Goal: Transaction & Acquisition: Purchase product/service

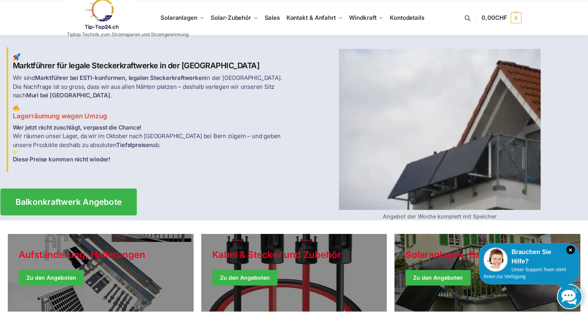
click at [97, 198] on span "Balkonkraftwerk Angebote" at bounding box center [68, 202] width 106 height 8
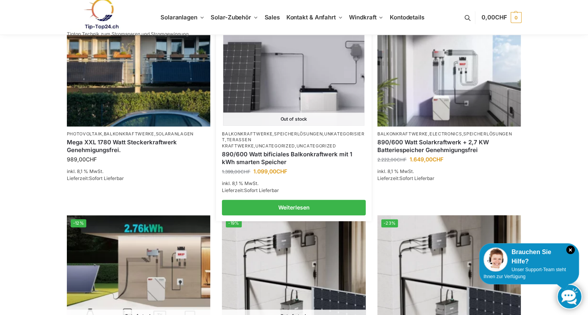
scroll to position [660, 0]
